Goal: Transaction & Acquisition: Purchase product/service

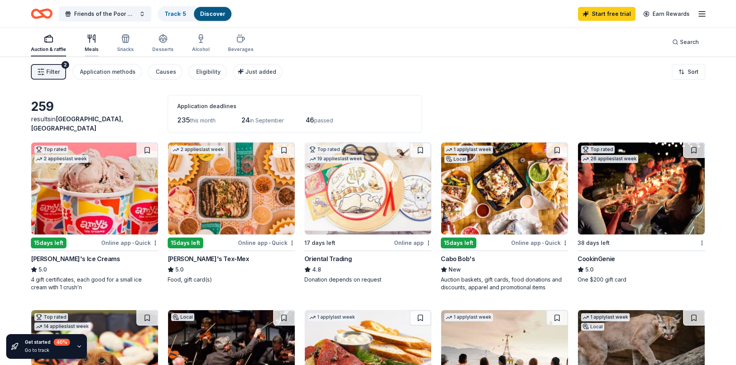
click at [96, 45] on div "Meals" at bounding box center [92, 43] width 14 height 19
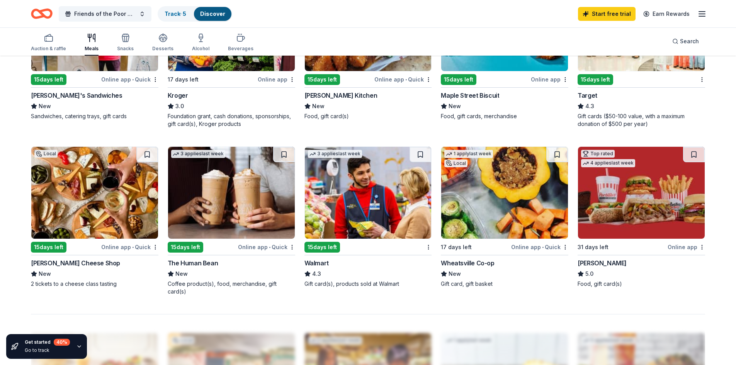
scroll to position [541, 0]
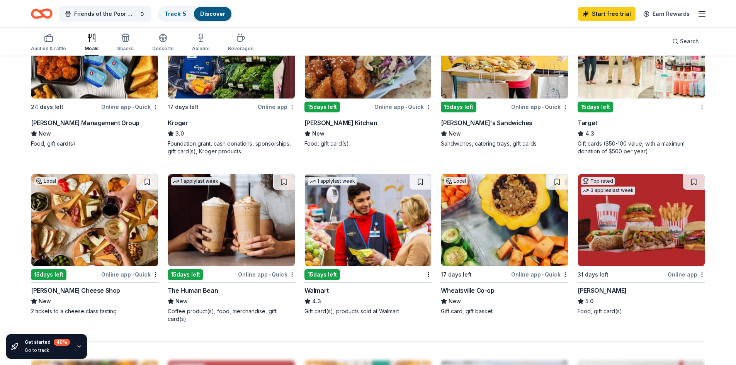
scroll to position [618, 0]
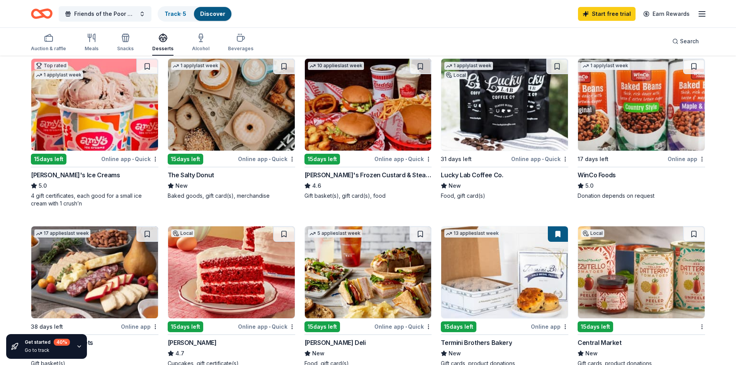
scroll to position [185, 0]
